Goal: Information Seeking & Learning: Understand process/instructions

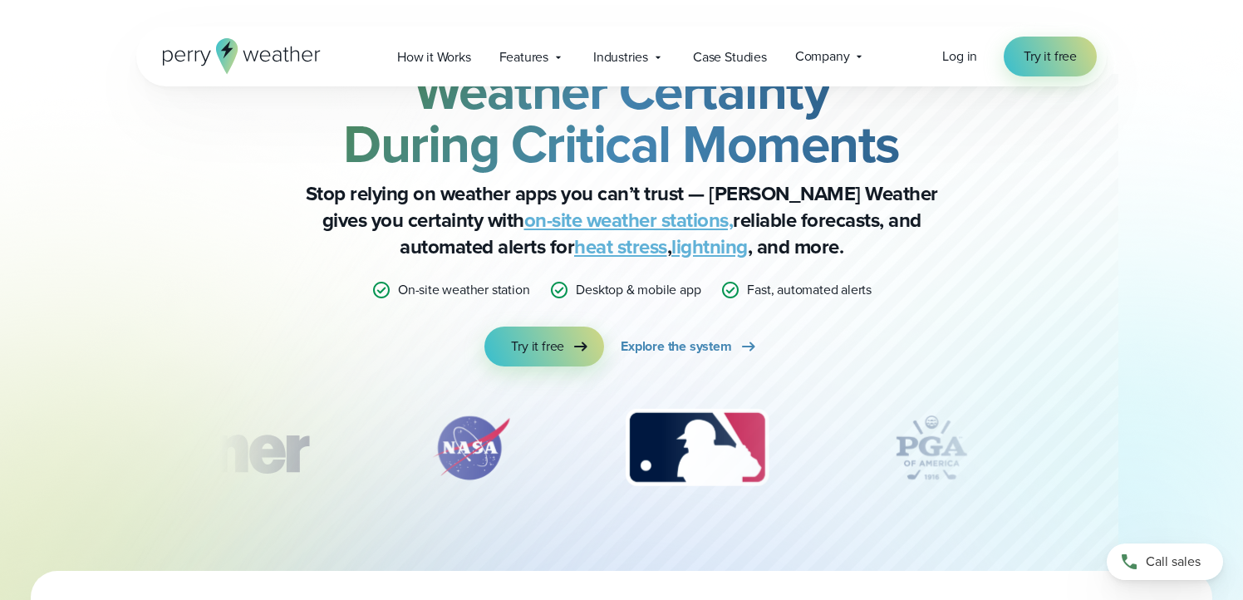
scroll to position [81, 0]
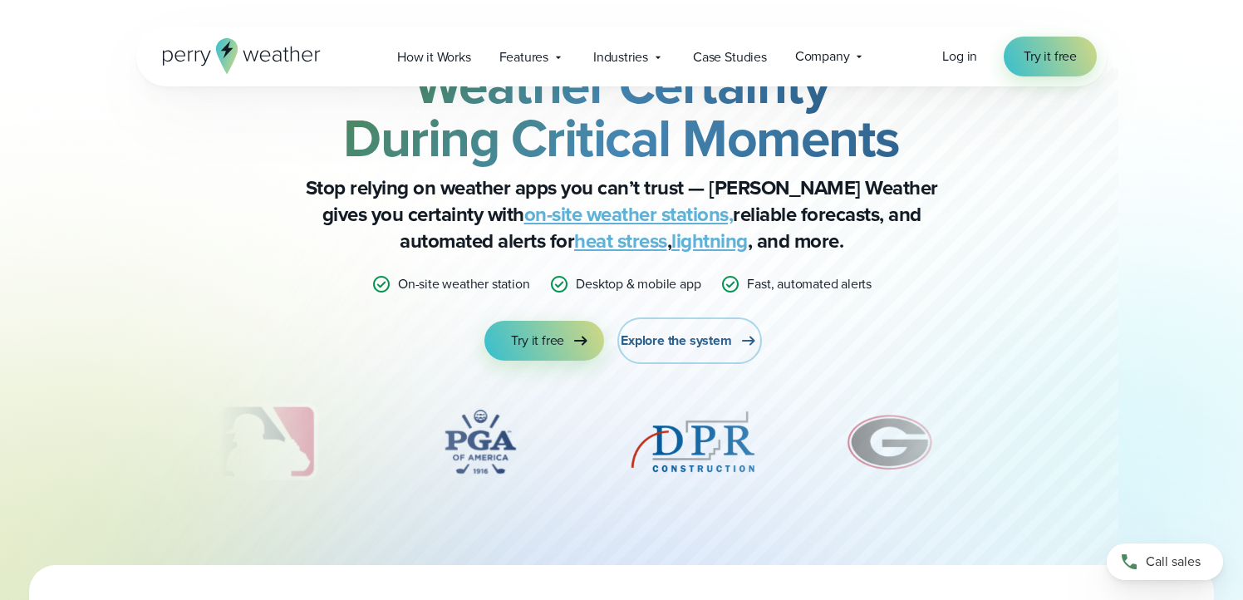
click at [703, 344] on span "Explore the system" at bounding box center [676, 341] width 111 height 20
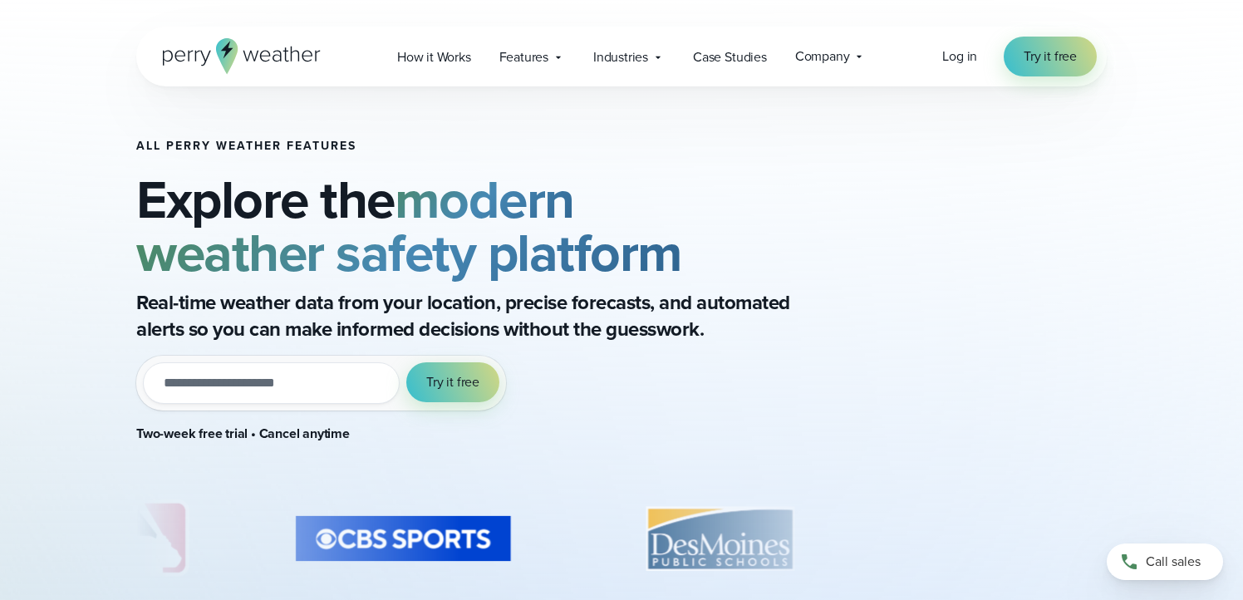
click at [293, 61] on icon at bounding box center [242, 56] width 158 height 36
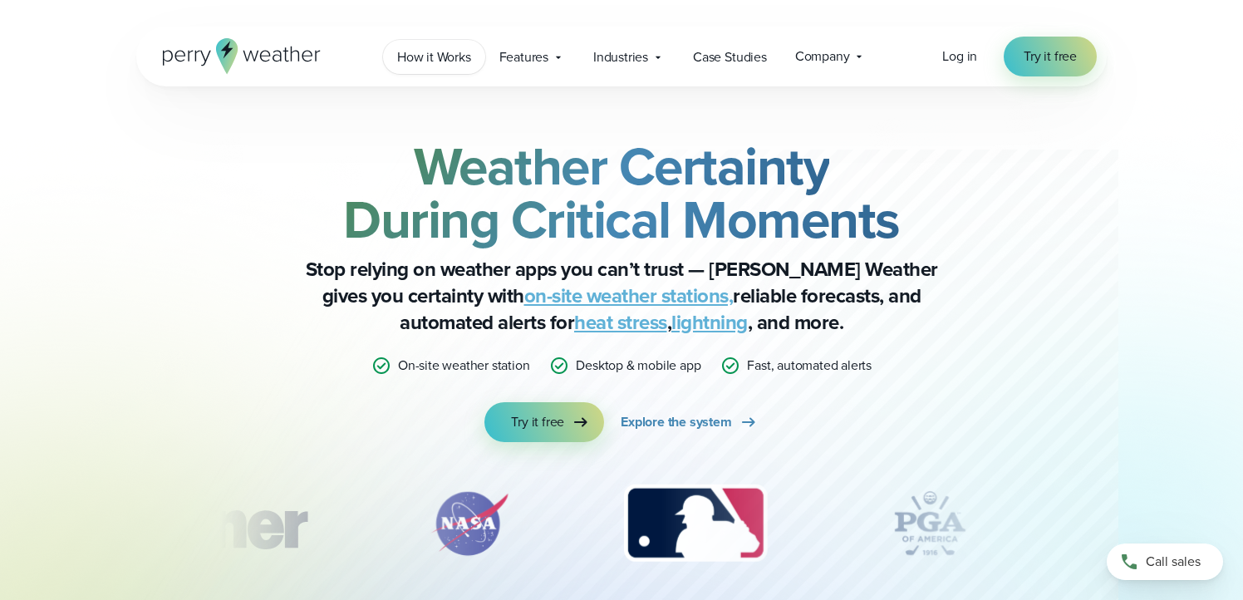
click at [465, 62] on span "How it Works" at bounding box center [434, 57] width 74 height 20
